Goal: Task Accomplishment & Management: Complete application form

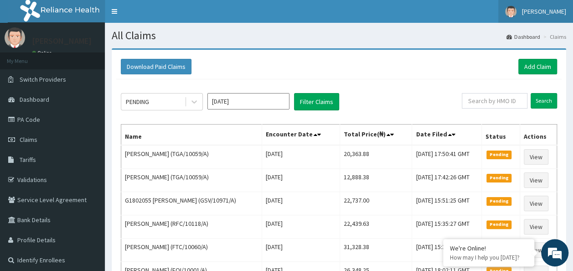
click at [551, 11] on span "[PERSON_NAME]" at bounding box center [544, 11] width 44 height 8
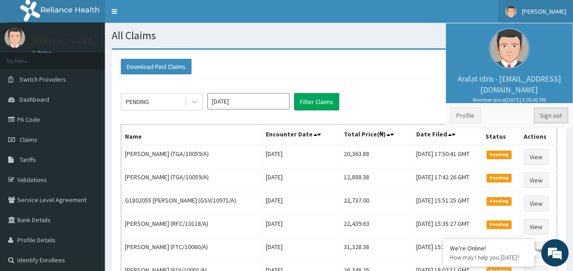
click at [535, 114] on link "Sign out" at bounding box center [550, 115] width 34 height 15
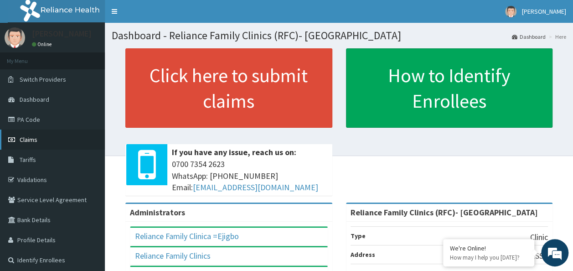
click at [56, 138] on link "Claims" at bounding box center [52, 139] width 105 height 20
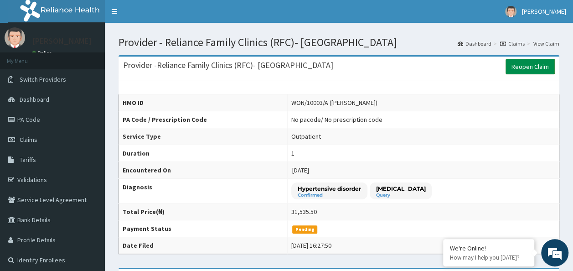
click at [537, 60] on link "Reopen Claim" at bounding box center [529, 66] width 49 height 15
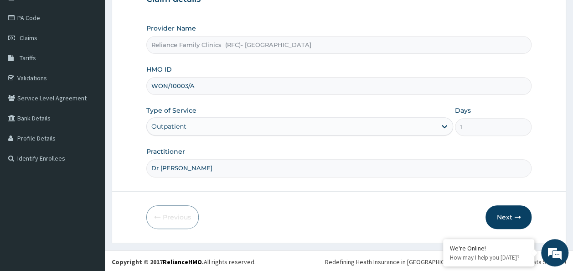
scroll to position [102, 0]
click at [504, 214] on button "Next" at bounding box center [508, 217] width 46 height 24
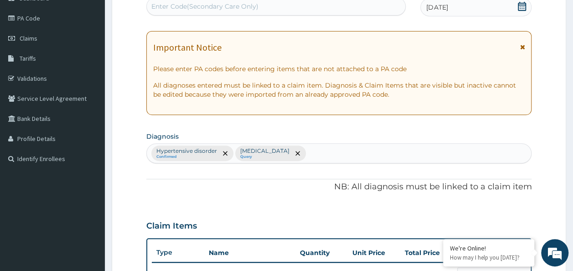
scroll to position [11, 0]
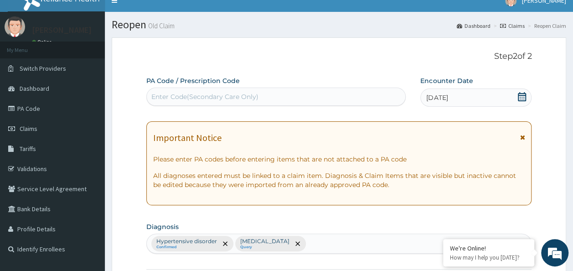
click at [243, 97] on div "Enter Code(Secondary Care Only)" at bounding box center [204, 96] width 107 height 9
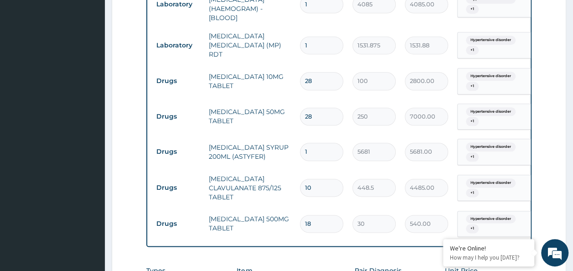
scroll to position [466, 0]
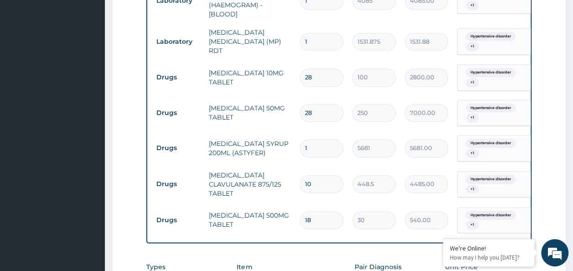
drag, startPoint x: 376, startPoint y: 237, endPoint x: 387, endPoint y: 243, distance: 12.4
click at [387, 243] on div "Type Name Quantity Unit Price Total Price Pair Diagnosis Actions Procedures REG…" at bounding box center [338, 57] width 385 height 371
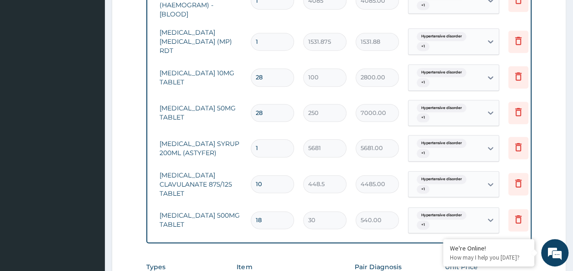
scroll to position [0, 72]
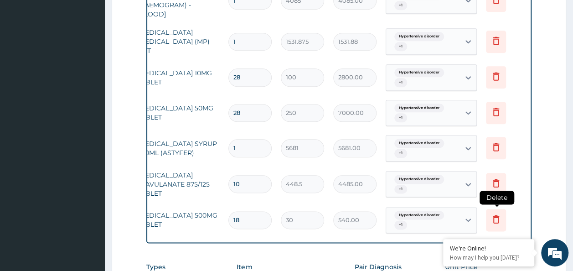
click at [495, 218] on icon at bounding box center [495, 218] width 11 height 11
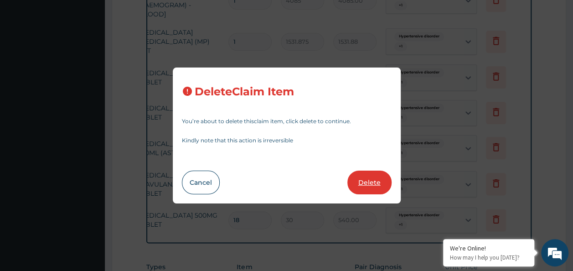
click at [379, 182] on button "Delete" at bounding box center [369, 182] width 44 height 24
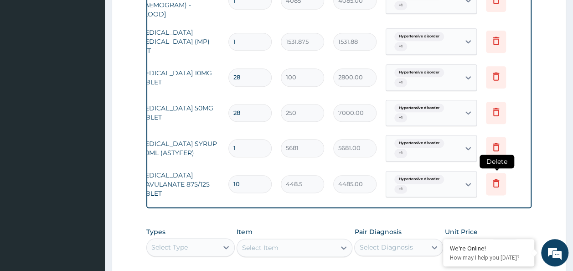
click at [491, 182] on icon at bounding box center [495, 182] width 11 height 11
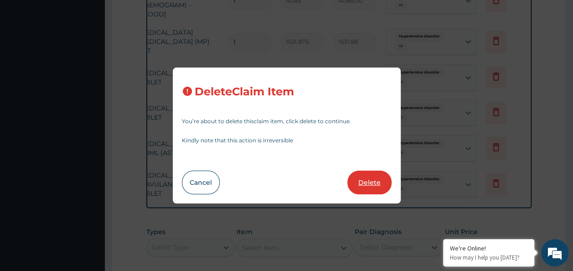
click at [386, 181] on button "Delete" at bounding box center [369, 182] width 44 height 24
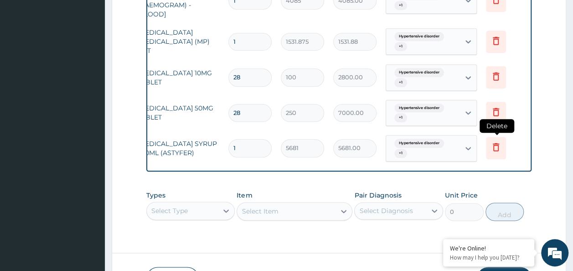
click at [489, 151] on icon at bounding box center [496, 148] width 20 height 22
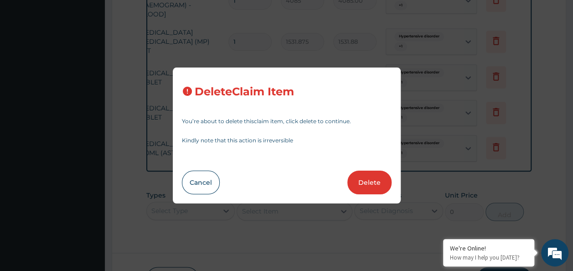
click at [371, 185] on button "Delete" at bounding box center [369, 182] width 44 height 24
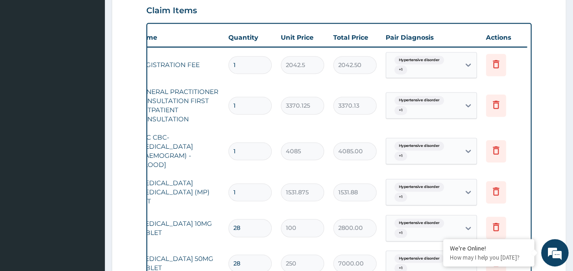
scroll to position [452, 0]
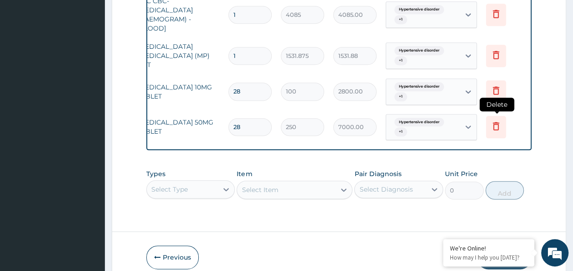
click at [499, 125] on icon at bounding box center [495, 125] width 11 height 11
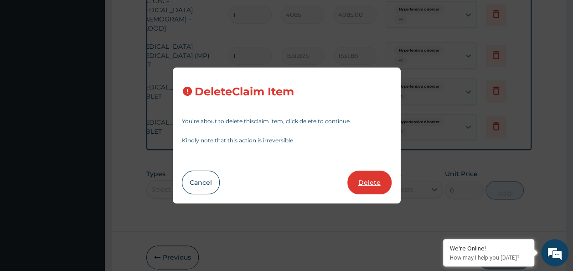
click at [381, 185] on button "Delete" at bounding box center [369, 182] width 44 height 24
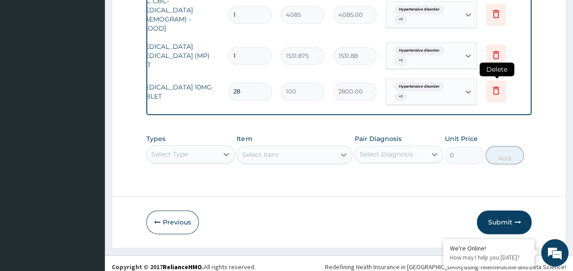
click at [499, 92] on icon at bounding box center [495, 90] width 11 height 11
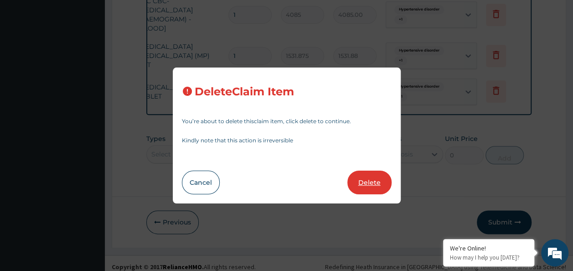
click at [376, 184] on button "Delete" at bounding box center [369, 182] width 44 height 24
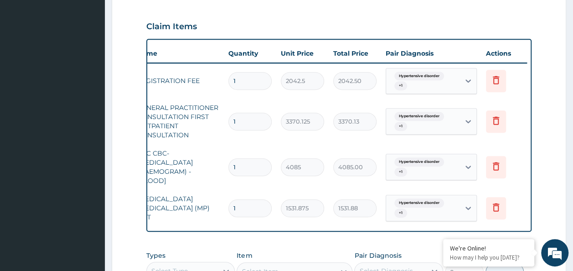
scroll to position [292, 0]
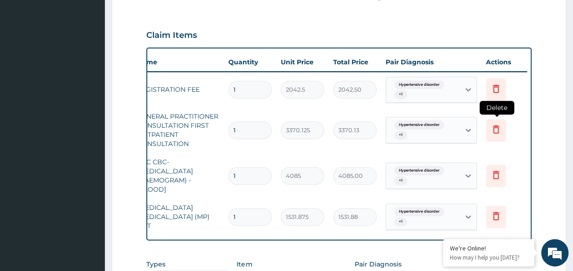
click at [489, 134] on icon at bounding box center [496, 130] width 20 height 22
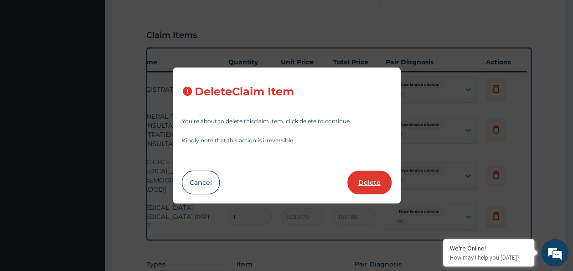
click at [380, 185] on button "Delete" at bounding box center [369, 182] width 44 height 24
type input "4085"
type input "4085.00"
type input "1531.875"
type input "1531.88"
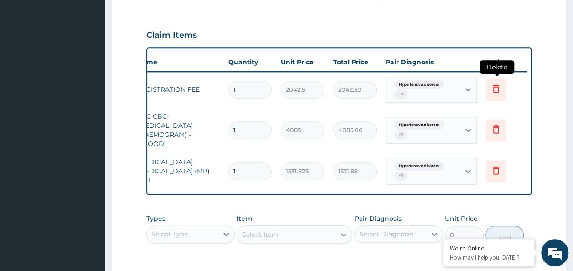
click at [497, 92] on icon at bounding box center [495, 88] width 11 height 11
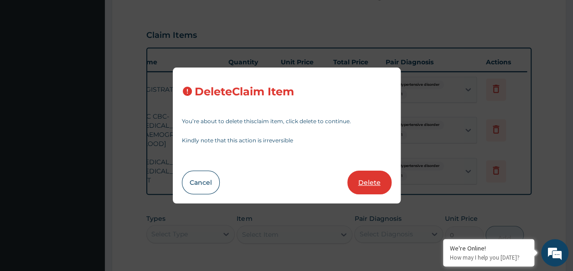
click at [377, 177] on button "Delete" at bounding box center [369, 182] width 44 height 24
type input "4085"
type input "4085.00"
type input "1531.875"
type input "1531.88"
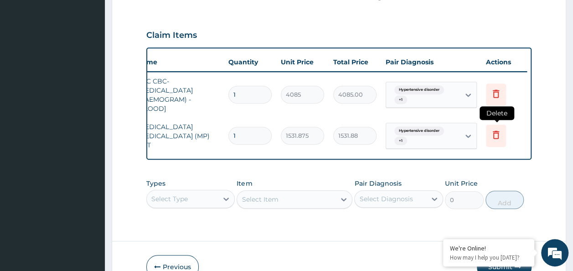
click at [494, 137] on icon at bounding box center [495, 134] width 11 height 11
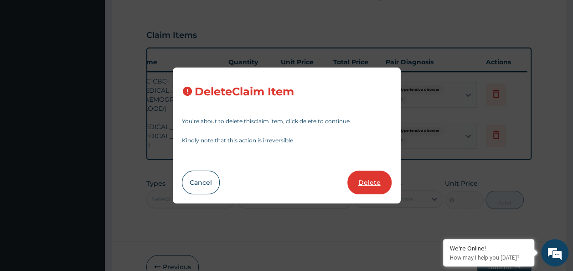
click at [369, 185] on button "Delete" at bounding box center [369, 182] width 44 height 24
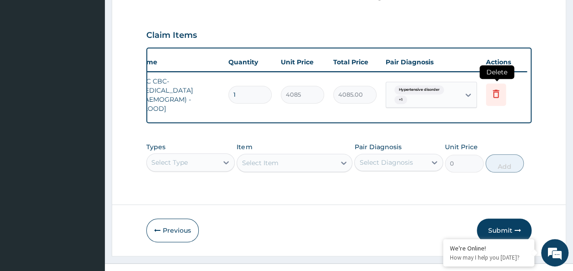
click at [496, 98] on icon at bounding box center [496, 94] width 20 height 22
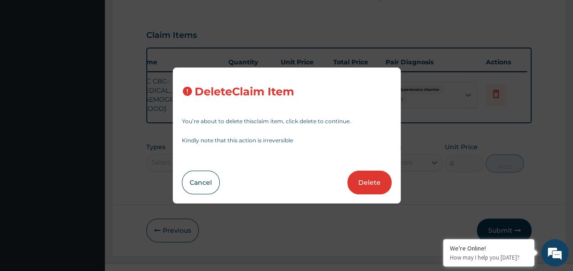
drag, startPoint x: 366, startPoint y: 187, endPoint x: 364, endPoint y: 179, distance: 8.0
click at [365, 179] on button "Delete" at bounding box center [369, 182] width 44 height 24
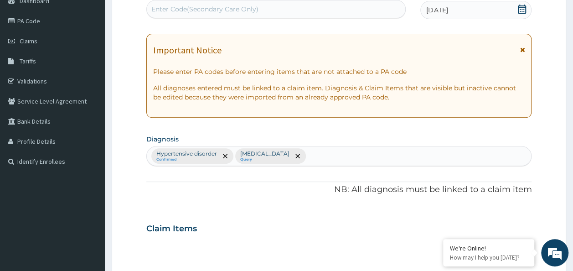
scroll to position [18, 0]
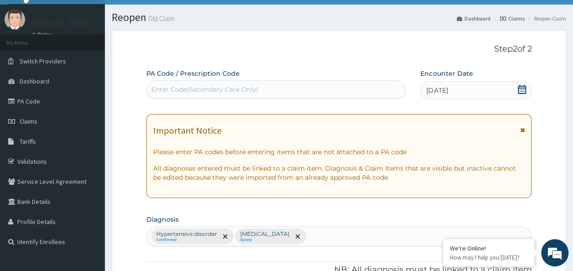
click at [291, 230] on div at bounding box center [297, 236] width 13 height 15
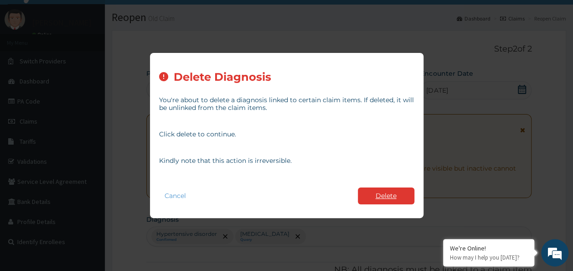
drag, startPoint x: 374, startPoint y: 206, endPoint x: 376, endPoint y: 202, distance: 5.1
click at [376, 202] on div "Cancel Delete" at bounding box center [286, 196] width 255 height 26
click at [376, 202] on button "Delete" at bounding box center [386, 195] width 56 height 17
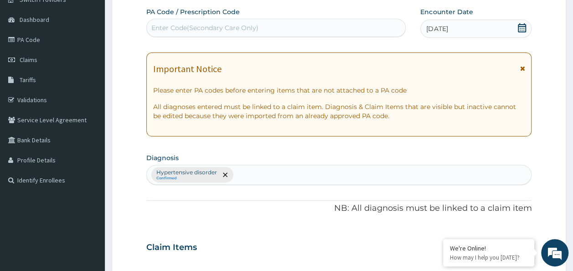
scroll to position [109, 0]
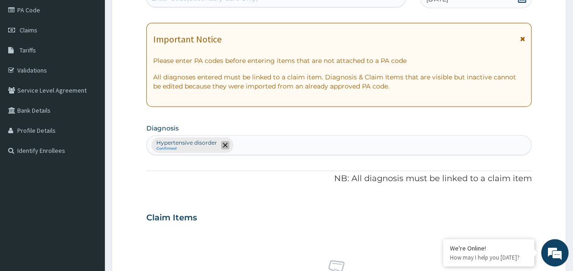
click at [223, 145] on icon "remove selection option" at bounding box center [225, 145] width 5 height 5
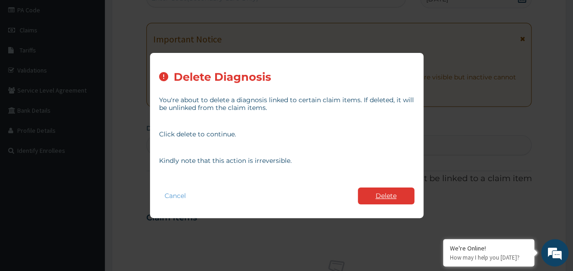
click at [390, 201] on button "Delete" at bounding box center [386, 195] width 56 height 17
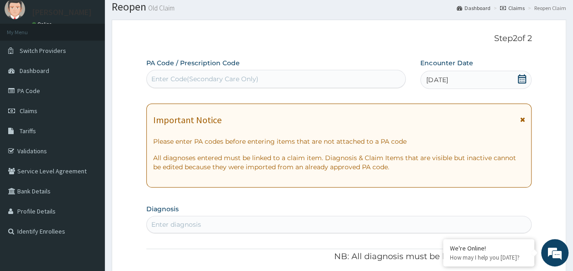
scroll to position [0, 0]
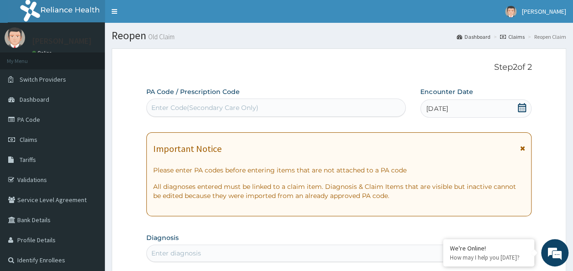
click at [333, 110] on div "Enter Code(Secondary Care Only)" at bounding box center [276, 107] width 259 height 15
paste input "PA/B7D652"
type input "PA/B7D652"
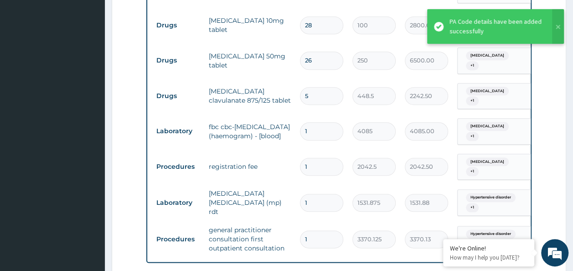
scroll to position [373, 0]
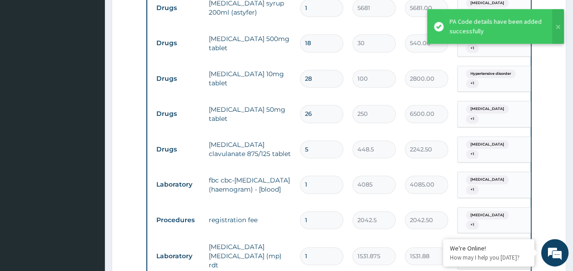
click at [321, 108] on input "26" at bounding box center [321, 114] width 43 height 18
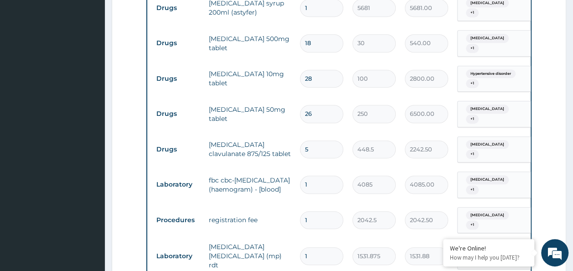
type input "2"
type input "500.00"
type input "28"
type input "7000.00"
type input "28"
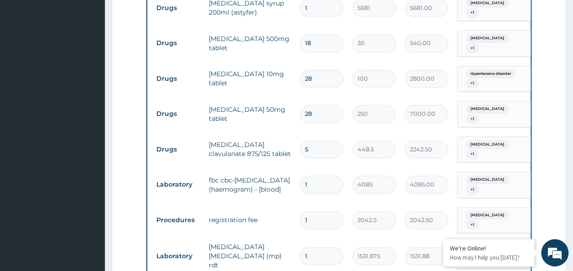
click at [316, 140] on input "5" at bounding box center [321, 149] width 43 height 18
type input "0.00"
type input "1"
type input "448.50"
type input "10"
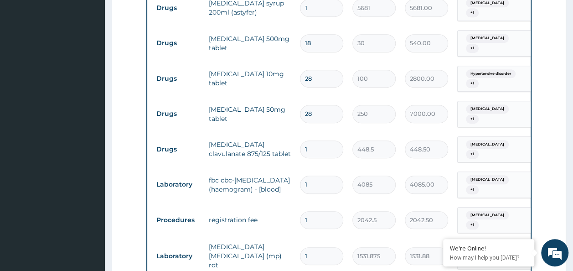
type input "4485.00"
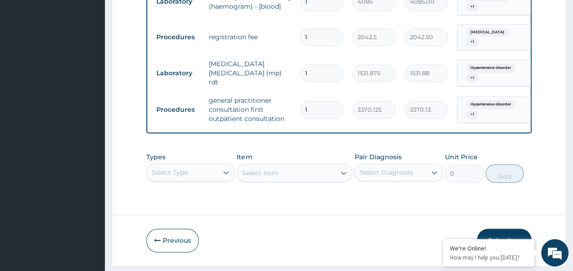
scroll to position [568, 0]
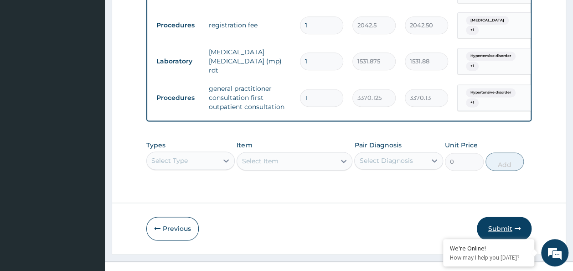
type input "10"
click at [482, 216] on button "Submit" at bounding box center [504, 228] width 55 height 24
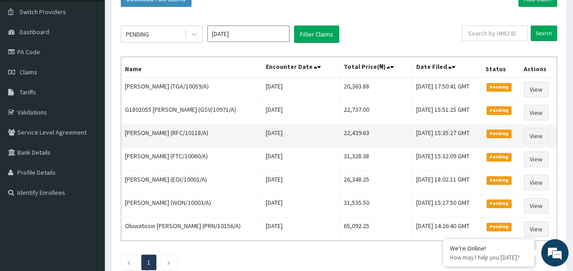
scroll to position [79, 0]
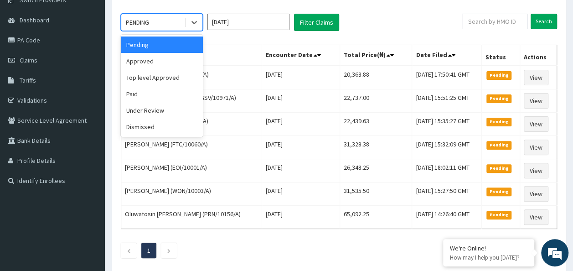
click at [159, 24] on div "PENDING" at bounding box center [152, 22] width 63 height 15
click at [150, 65] on div "Approved" at bounding box center [162, 61] width 82 height 16
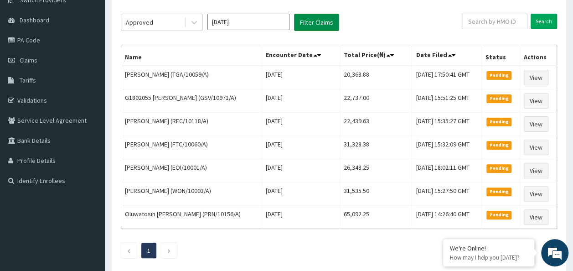
click at [308, 19] on button "Filter Claims" at bounding box center [316, 22] width 45 height 17
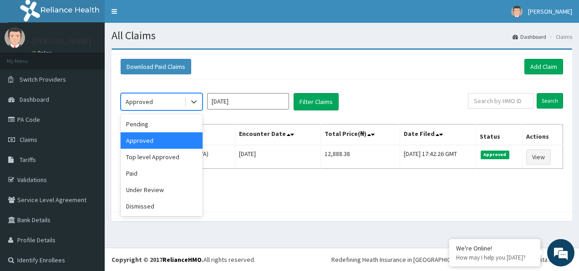
click at [150, 105] on div "Approved" at bounding box center [139, 101] width 27 height 9
click at [151, 127] on div "Pending" at bounding box center [162, 124] width 82 height 16
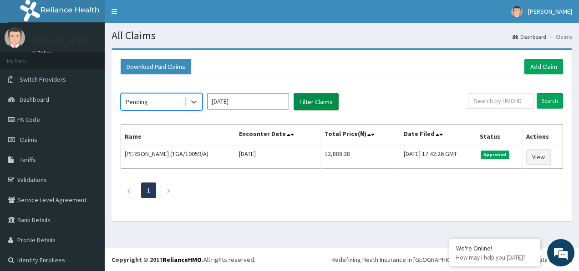
click at [334, 103] on button "Filter Claims" at bounding box center [316, 101] width 45 height 17
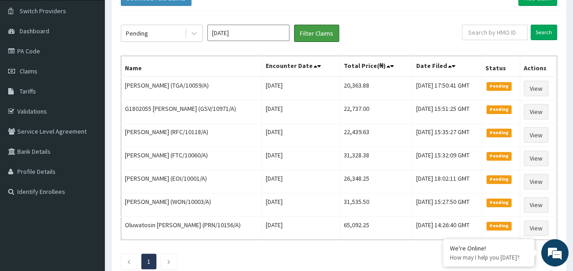
scroll to position [79, 0]
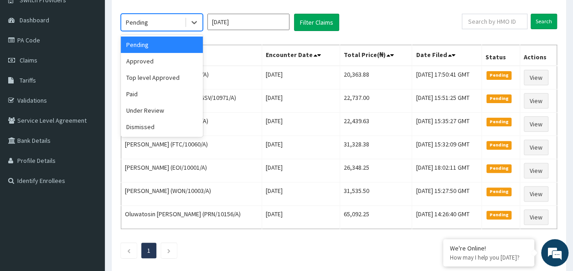
click at [158, 24] on div "Pending" at bounding box center [152, 22] width 63 height 15
click at [156, 97] on div "Paid" at bounding box center [162, 94] width 82 height 16
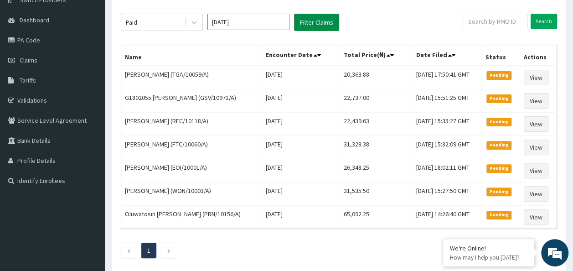
click at [304, 22] on button "Filter Claims" at bounding box center [316, 22] width 45 height 17
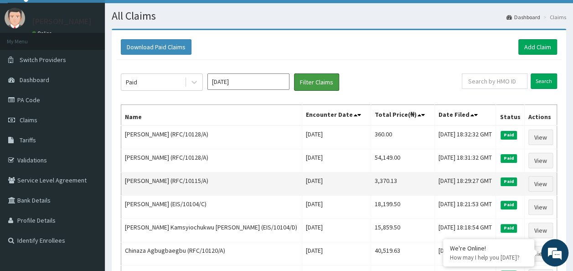
scroll to position [0, 0]
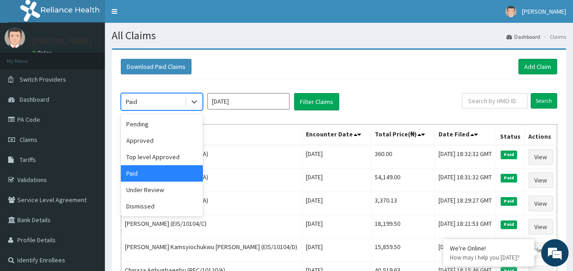
click at [161, 101] on div "Paid" at bounding box center [152, 101] width 63 height 15
click at [161, 137] on div "Approved" at bounding box center [162, 140] width 82 height 16
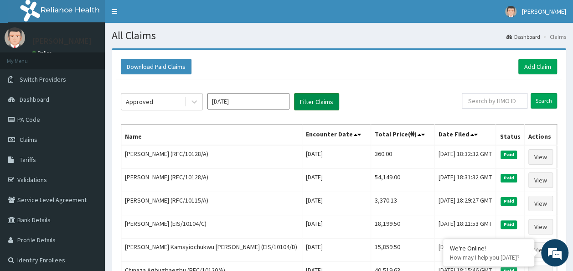
click at [299, 109] on button "Filter Claims" at bounding box center [316, 101] width 45 height 17
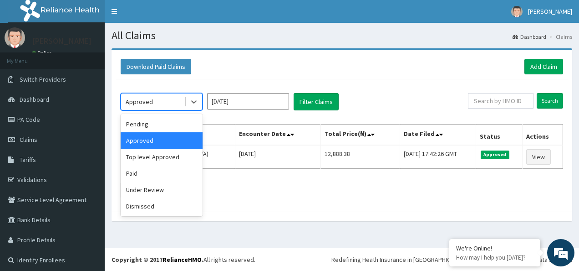
click at [172, 98] on div "Approved" at bounding box center [152, 101] width 63 height 15
click at [159, 122] on div "Pending" at bounding box center [162, 124] width 82 height 16
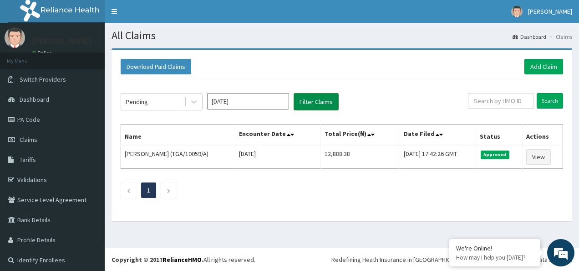
click at [310, 103] on button "Filter Claims" at bounding box center [316, 101] width 45 height 17
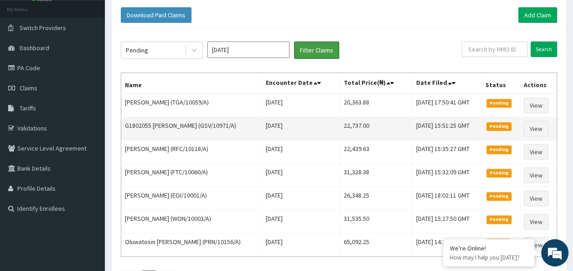
scroll to position [46, 0]
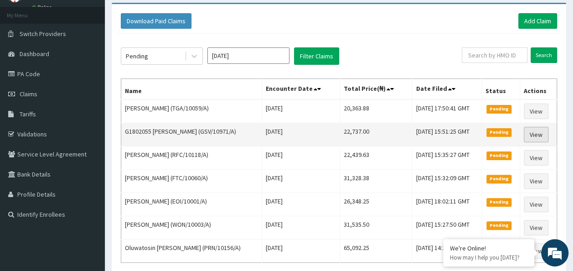
click at [529, 134] on link "View" at bounding box center [535, 134] width 25 height 15
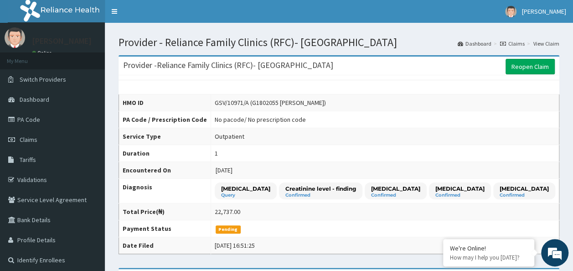
click at [522, 45] on link "Claims" at bounding box center [512, 44] width 25 height 8
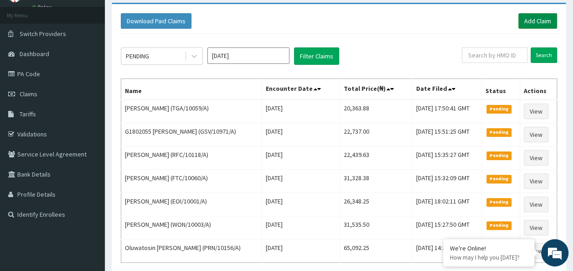
click at [540, 21] on link "Add Claim" at bounding box center [537, 20] width 39 height 15
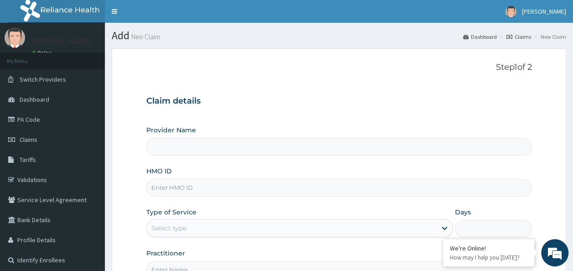
type input "Reliance Family Clinics (RFC)- [GEOGRAPHIC_DATA]"
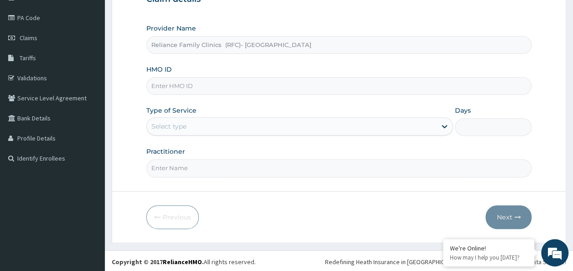
scroll to position [102, 0]
click at [188, 83] on input "HMO ID" at bounding box center [338, 86] width 385 height 18
paste input "GMT/10500/C"
type input "GMT/10500/C"
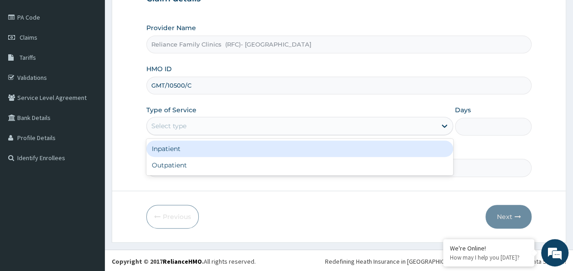
click at [185, 125] on div "Select type" at bounding box center [168, 125] width 35 height 9
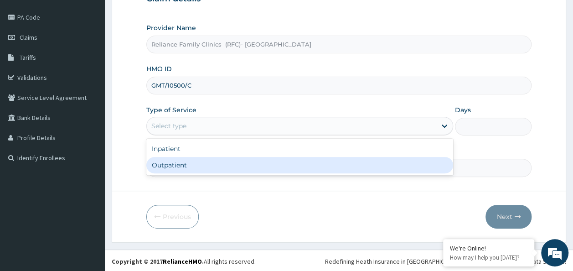
click at [411, 166] on div "Outpatient" at bounding box center [299, 165] width 307 height 16
type input "1"
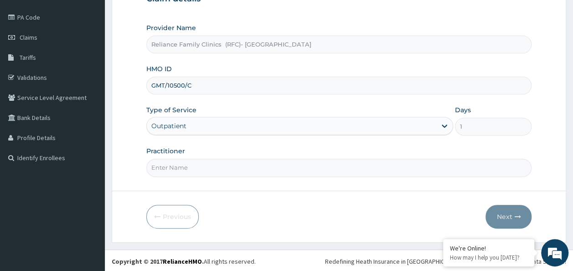
click at [351, 170] on input "Practitioner" at bounding box center [338, 168] width 385 height 18
type input "[PERSON_NAME]"
click at [515, 213] on icon "button" at bounding box center [517, 216] width 6 height 6
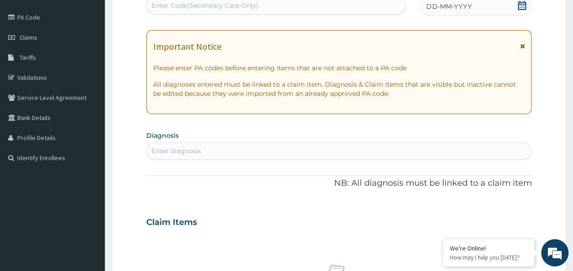
click at [519, 7] on icon at bounding box center [521, 5] width 9 height 9
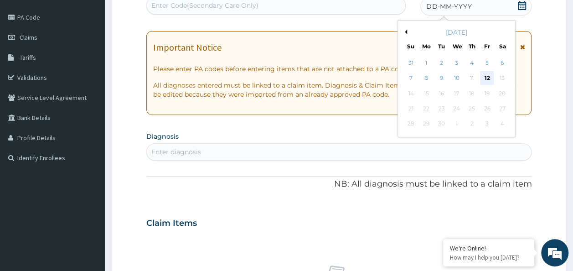
click at [485, 77] on div "12" at bounding box center [487, 79] width 14 height 14
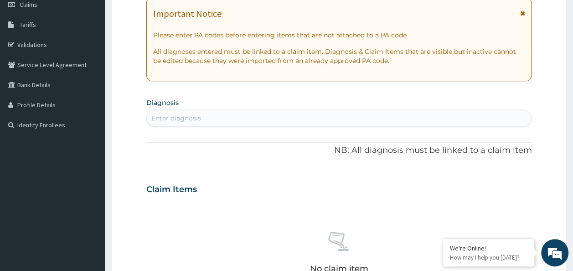
scroll to position [148, 0]
